Goal: Information Seeking & Learning: Learn about a topic

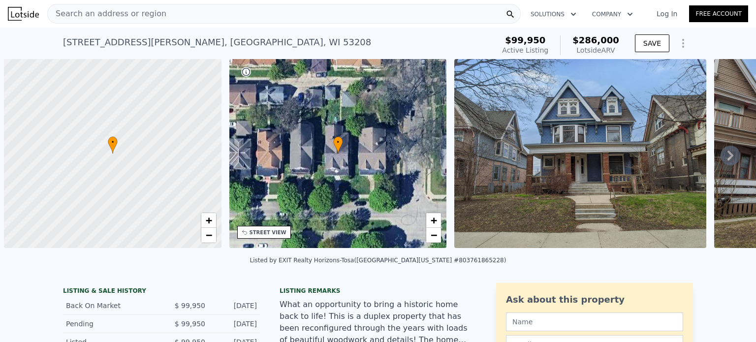
scroll to position [0, 4]
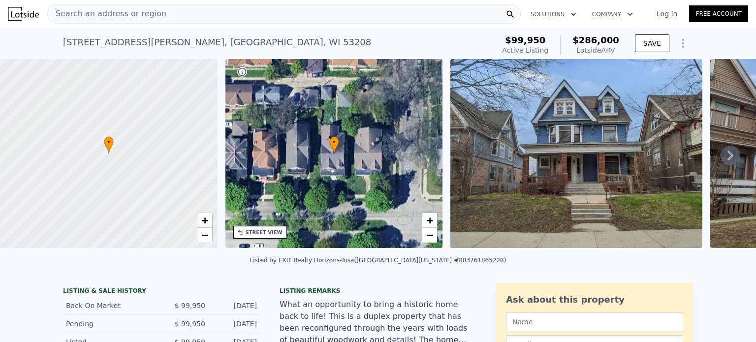
click at [152, 15] on span "Search an address or region" at bounding box center [107, 14] width 119 height 12
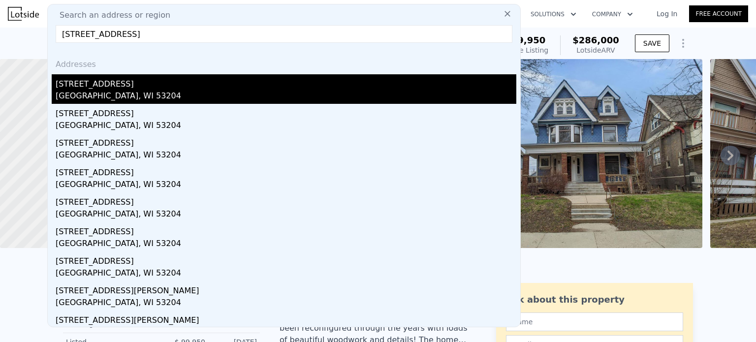
type input "[STREET_ADDRESS]"
click at [97, 93] on div "[GEOGRAPHIC_DATA], WI 53204" at bounding box center [286, 97] width 461 height 14
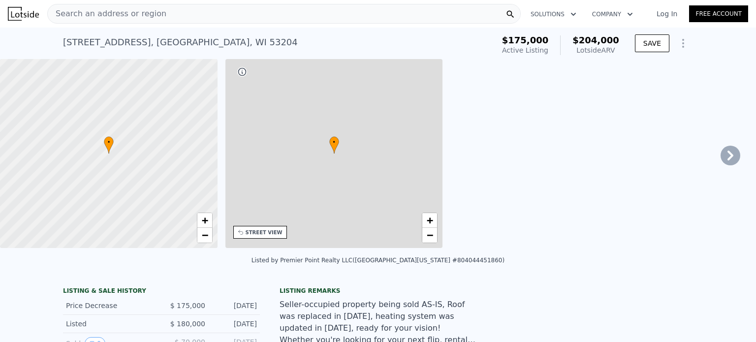
type input "2"
type input "4"
type input "2.5"
type input "952"
type input "1609"
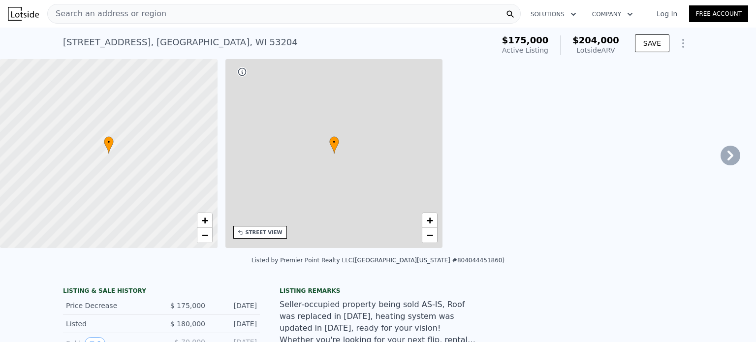
type input "4356"
type input "$ 204,000"
type input "5"
type input "$ 5,074"
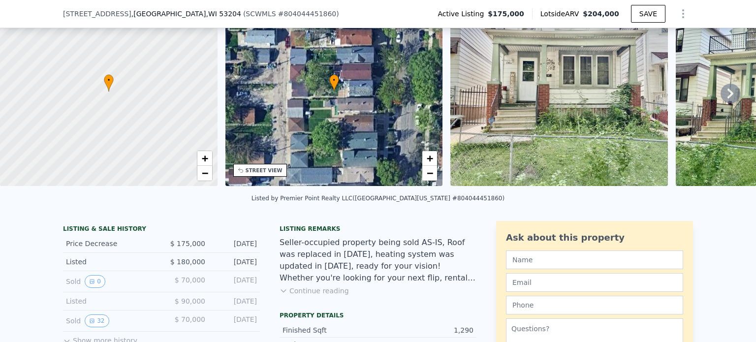
scroll to position [94, 0]
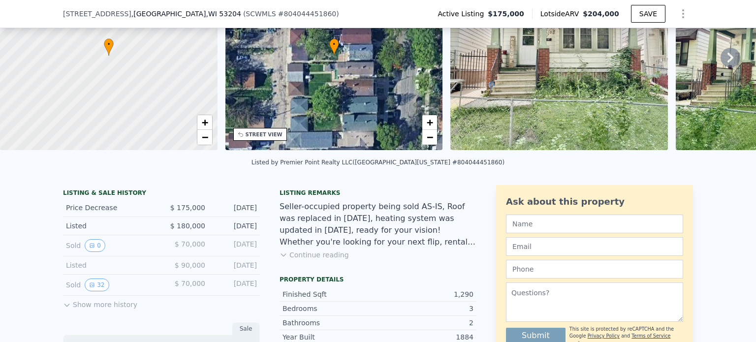
click at [243, 15] on div "( SCWMLS # 804044451860 )" at bounding box center [291, 14] width 96 height 10
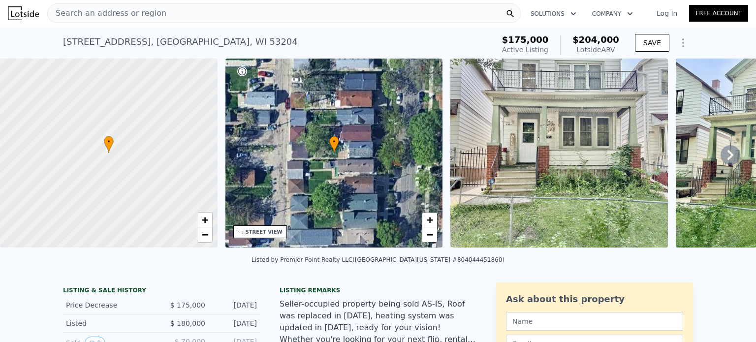
scroll to position [0, 0]
click at [179, 7] on div "Search an address or region" at bounding box center [283, 14] width 473 height 20
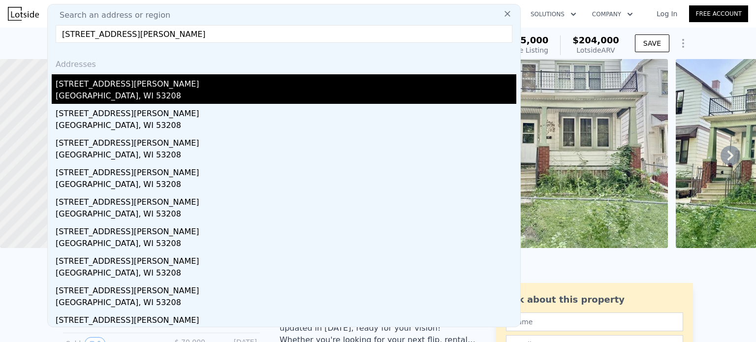
type input "[STREET_ADDRESS][PERSON_NAME]"
click at [96, 86] on div "[STREET_ADDRESS][PERSON_NAME]" at bounding box center [286, 82] width 461 height 16
type input "8"
type input "4.25"
type input "2687"
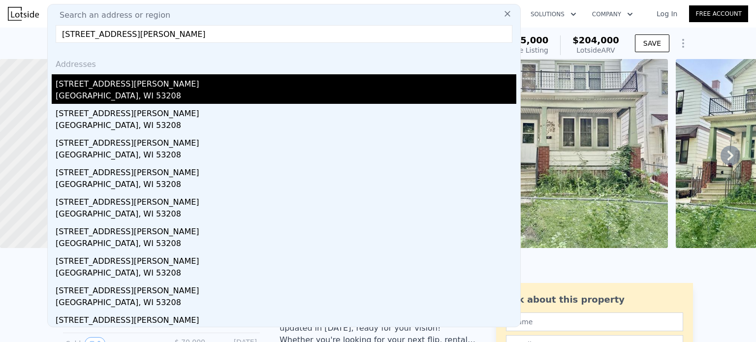
type input "4108"
type input "12632.4"
type input "$ 286,000"
type input "6"
type input "$ 160,022"
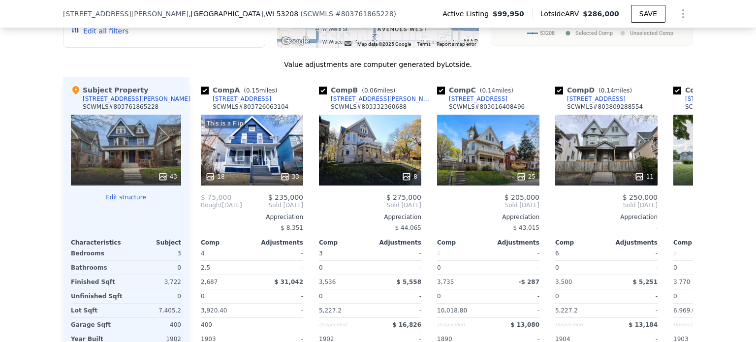
scroll to position [984, 0]
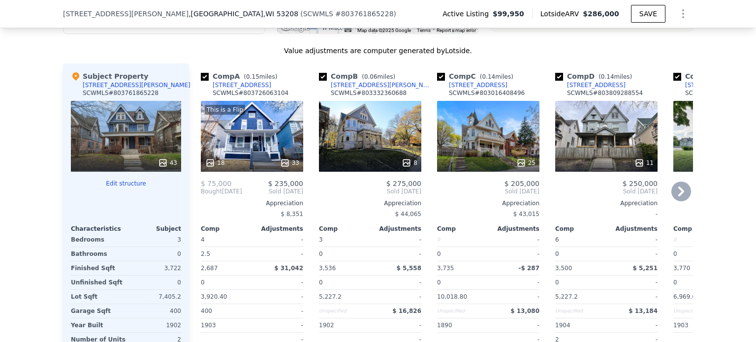
click at [678, 196] on icon at bounding box center [681, 192] width 6 height 10
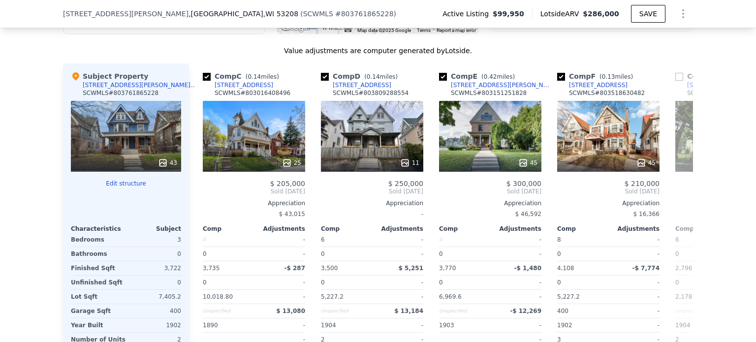
scroll to position [0, 236]
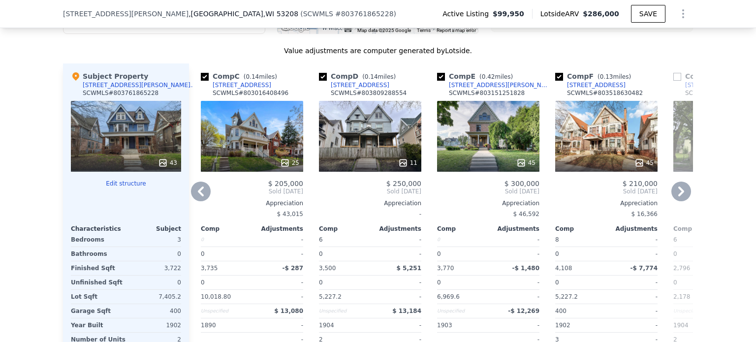
click at [671, 194] on icon at bounding box center [681, 192] width 20 height 20
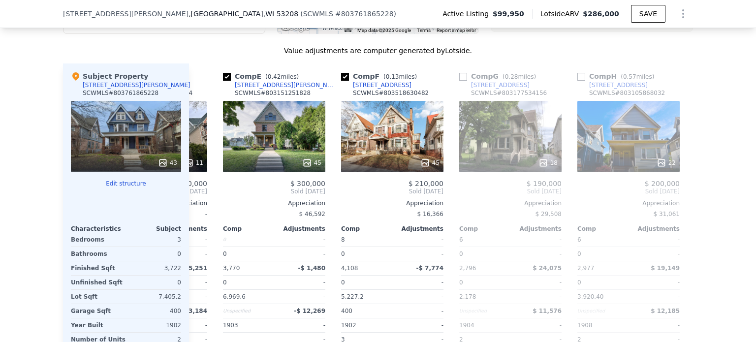
scroll to position [0, 472]
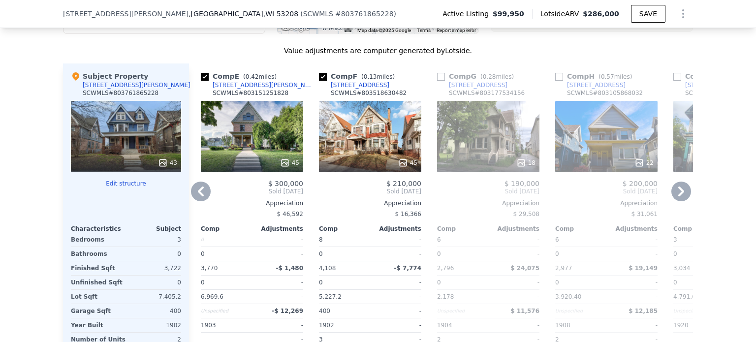
click at [671, 193] on icon at bounding box center [681, 192] width 20 height 20
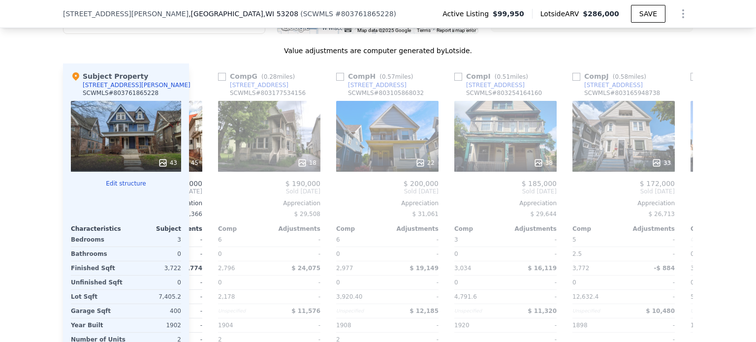
scroll to position [0, 709]
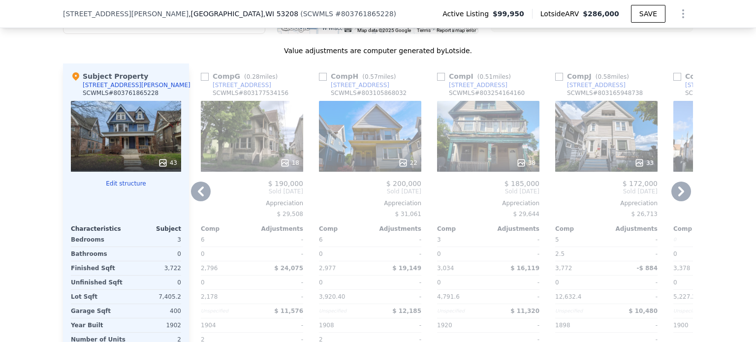
click at [198, 194] on icon at bounding box center [201, 192] width 6 height 10
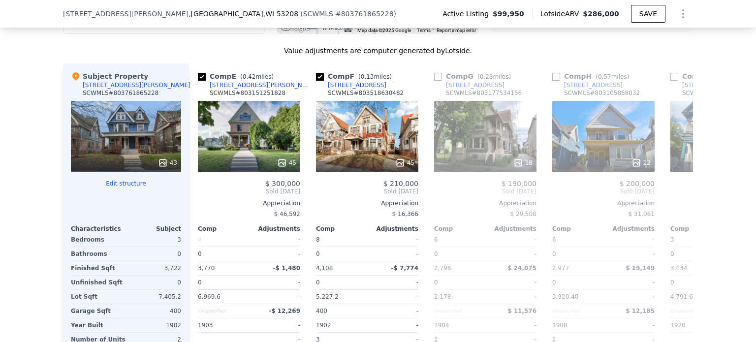
scroll to position [0, 472]
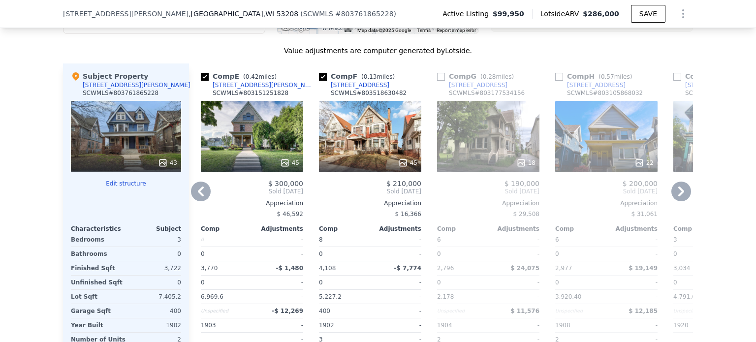
click at [198, 195] on icon at bounding box center [201, 192] width 6 height 10
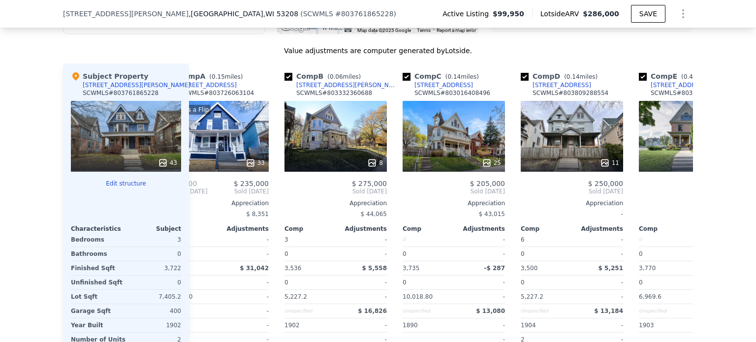
scroll to position [0, 0]
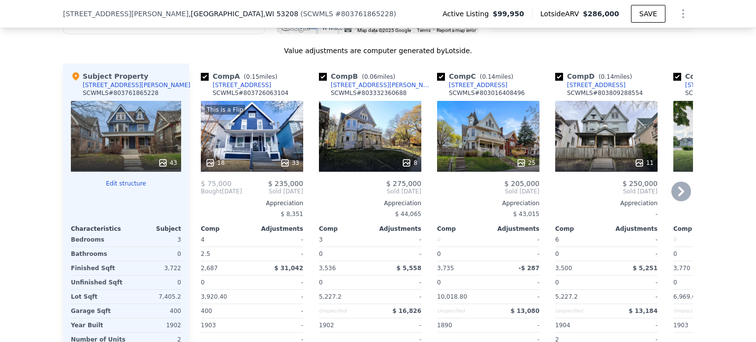
click at [201, 195] on span "Bought" at bounding box center [211, 192] width 21 height 8
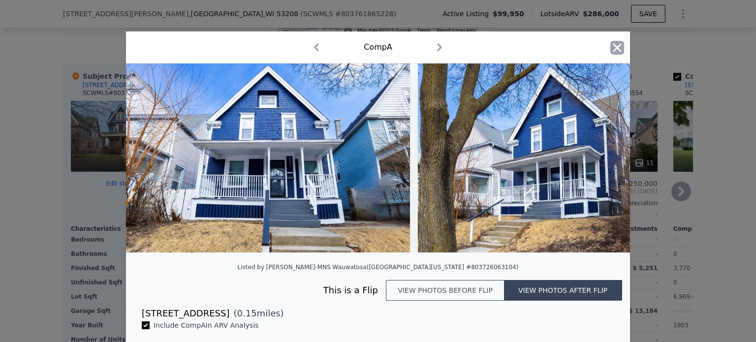
click at [614, 48] on icon "button" at bounding box center [617, 47] width 8 height 8
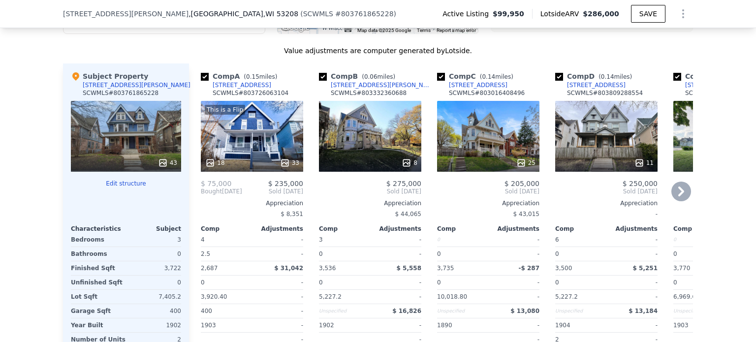
click at [257, 133] on div "This is a Flip 18 33" at bounding box center [252, 136] width 102 height 71
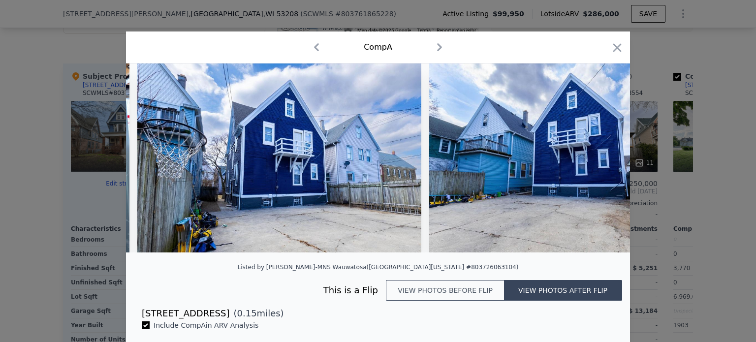
scroll to position [0, 8730]
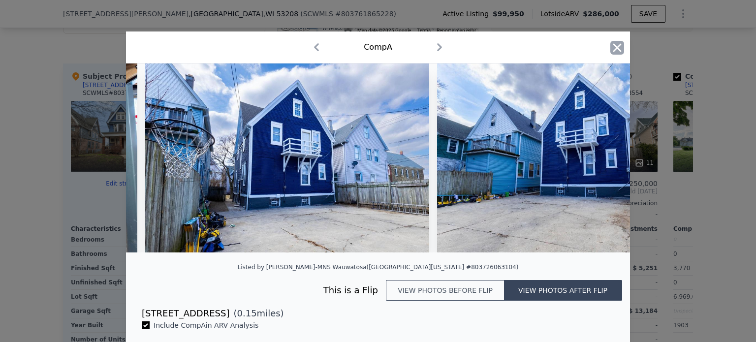
click at [616, 51] on icon "button" at bounding box center [617, 47] width 8 height 8
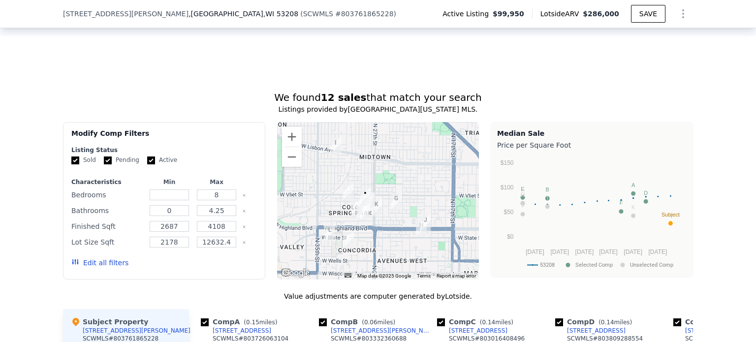
scroll to position [738, 0]
